Goal: Check status

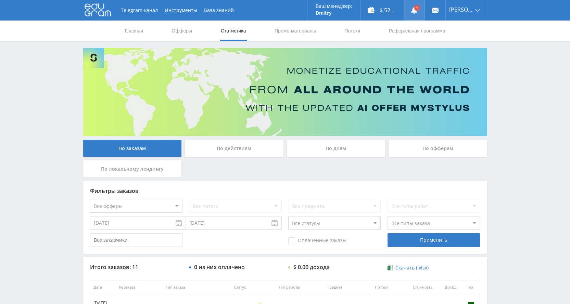
click at [420, 7] on link at bounding box center [414, 10] width 21 height 21
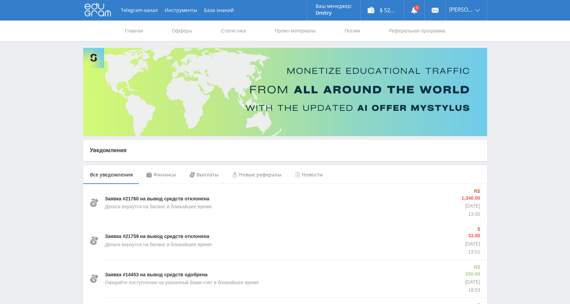
click at [199, 180] on div "Выплаты" at bounding box center [204, 174] width 42 height 19
click at [165, 174] on div "Финансы" at bounding box center [161, 174] width 43 height 19
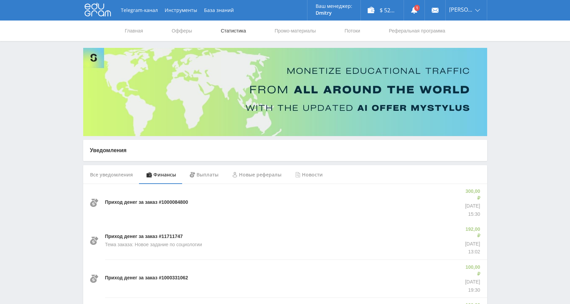
click at [230, 35] on link "Статистика" at bounding box center [233, 31] width 27 height 21
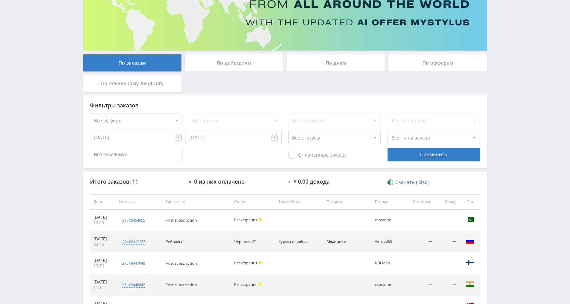
scroll to position [137, 0]
